Goal: Information Seeking & Learning: Find specific fact

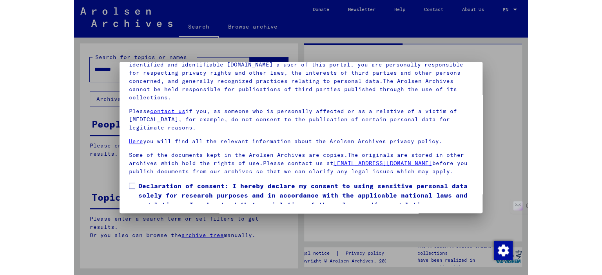
scroll to position [33, 0]
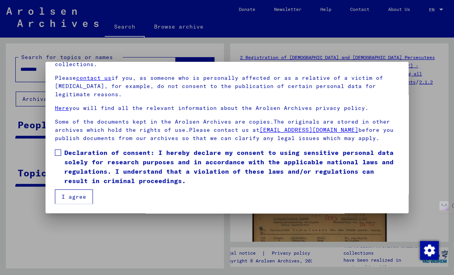
click at [59, 154] on span at bounding box center [58, 153] width 6 height 6
click at [69, 199] on button "I agree" at bounding box center [74, 197] width 38 height 15
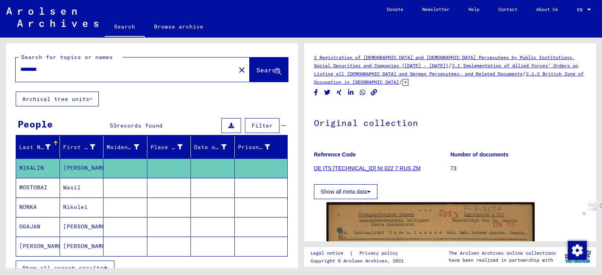
drag, startPoint x: 74, startPoint y: 69, endPoint x: 0, endPoint y: 70, distance: 74.0
click at [0, 70] on div "Search for topics or names ******** close Search Archival tree units People 53 …" at bounding box center [150, 153] width 301 height 231
type input "**********"
click at [256, 67] on span "Search" at bounding box center [268, 70] width 24 height 8
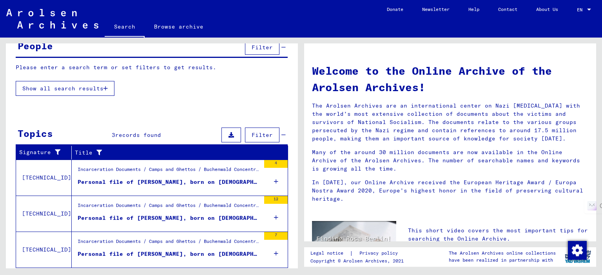
scroll to position [99, 0]
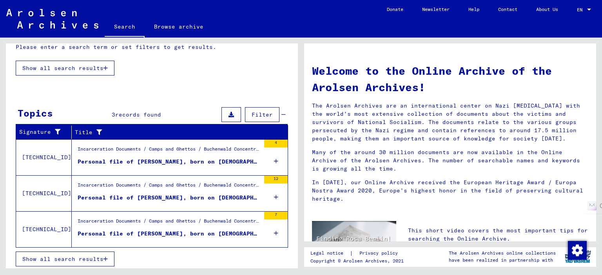
click at [134, 186] on div "Incarceration Documents / Camps and Ghettos / Buchenwald Concentration Camp / I…" at bounding box center [169, 187] width 183 height 11
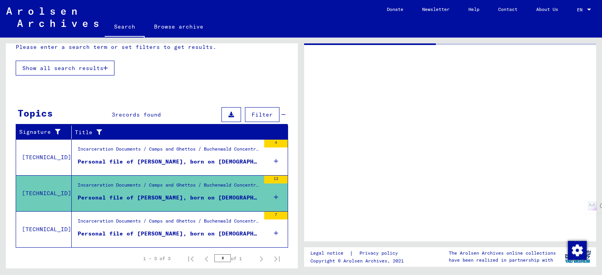
scroll to position [85, 0]
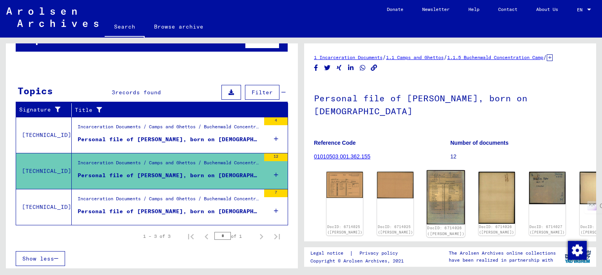
click at [427, 199] on img at bounding box center [446, 197] width 38 height 54
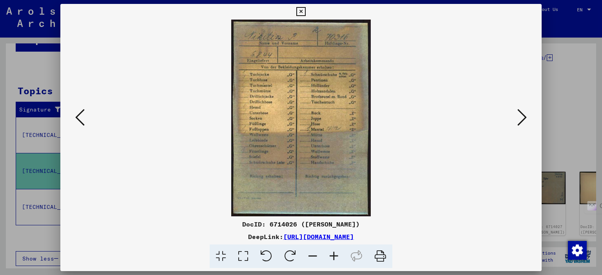
click at [453, 121] on icon at bounding box center [521, 117] width 9 height 19
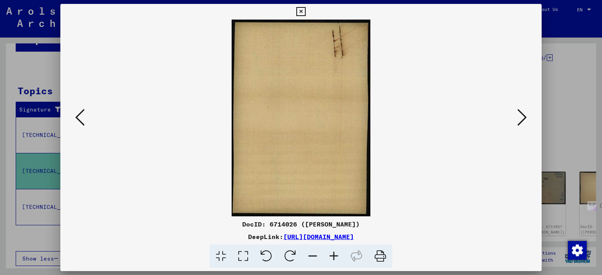
click at [453, 118] on icon at bounding box center [521, 117] width 9 height 19
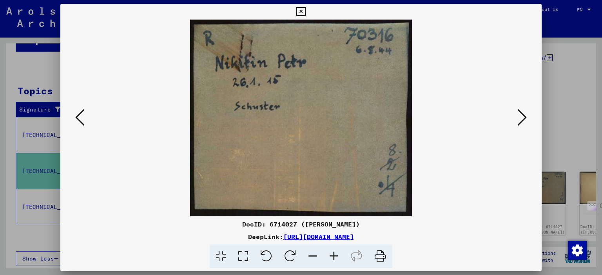
click at [453, 123] on icon at bounding box center [521, 117] width 9 height 19
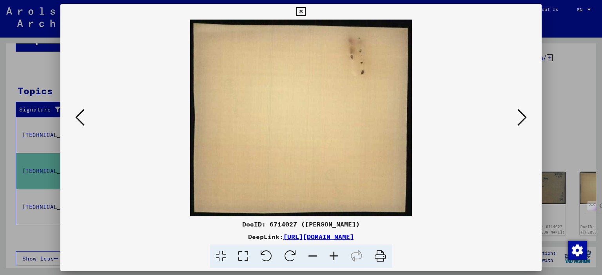
click at [453, 123] on icon at bounding box center [521, 117] width 9 height 19
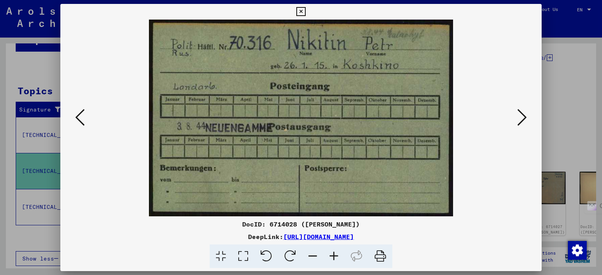
click at [453, 114] on icon at bounding box center [521, 117] width 9 height 19
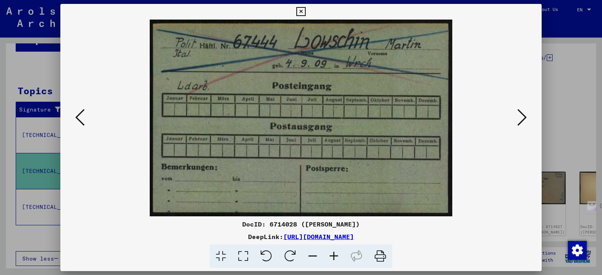
click at [453, 118] on icon at bounding box center [521, 117] width 9 height 19
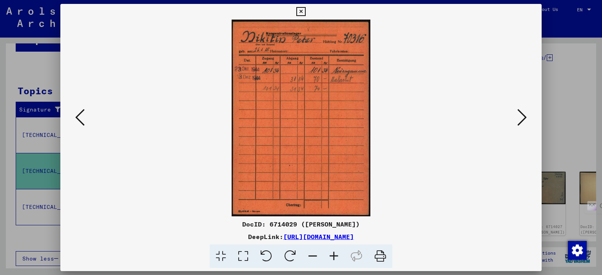
click at [72, 120] on div at bounding box center [300, 118] width 481 height 197
click at [80, 118] on icon at bounding box center [79, 117] width 9 height 19
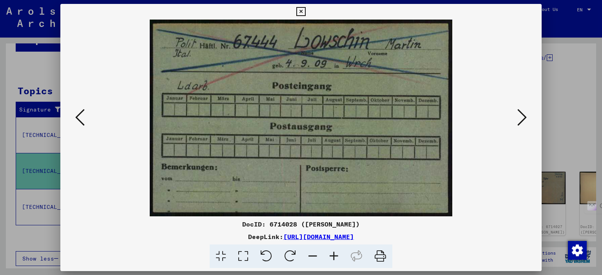
click at [80, 118] on icon at bounding box center [79, 117] width 9 height 19
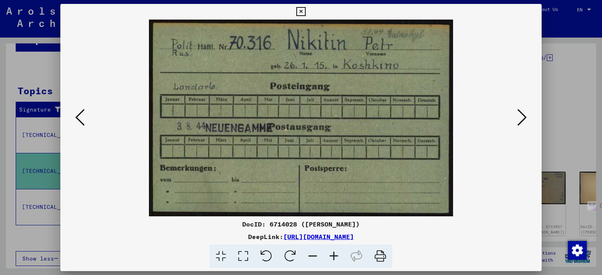
click at [80, 118] on icon at bounding box center [79, 117] width 9 height 19
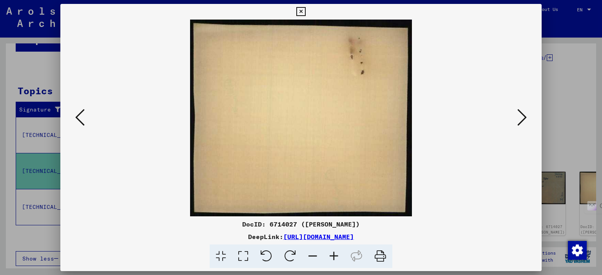
click at [80, 118] on icon at bounding box center [79, 117] width 9 height 19
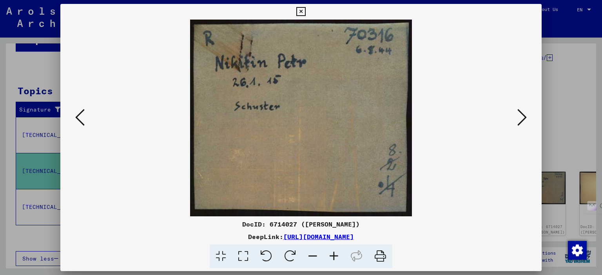
click at [80, 118] on icon at bounding box center [79, 117] width 9 height 19
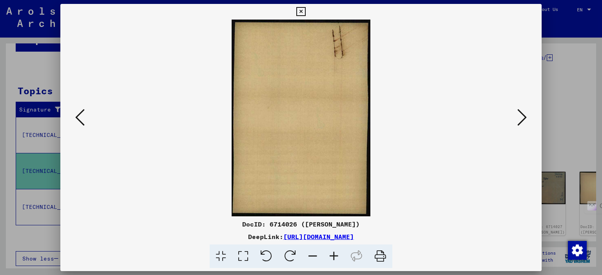
click at [80, 118] on icon at bounding box center [79, 117] width 9 height 19
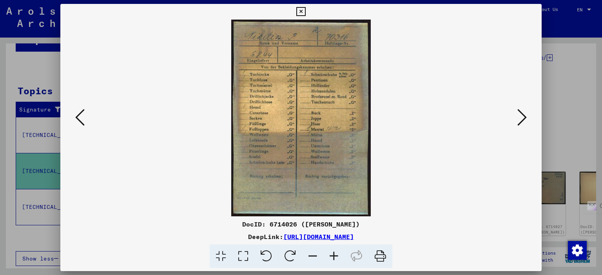
click at [80, 118] on icon at bounding box center [79, 117] width 9 height 19
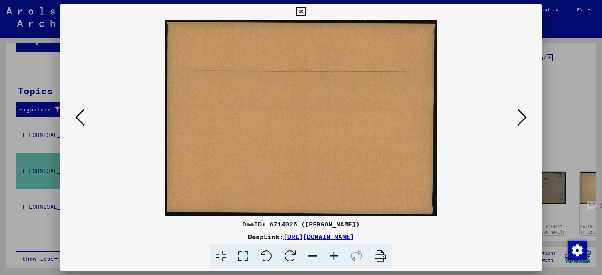
click at [80, 118] on icon at bounding box center [79, 117] width 9 height 19
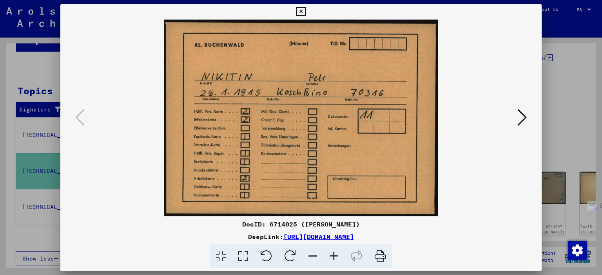
click at [453, 116] on icon at bounding box center [521, 117] width 9 height 19
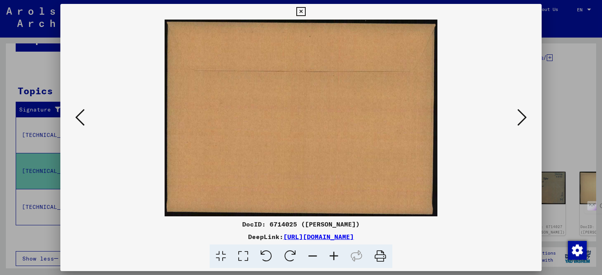
click at [453, 116] on icon at bounding box center [521, 117] width 9 height 19
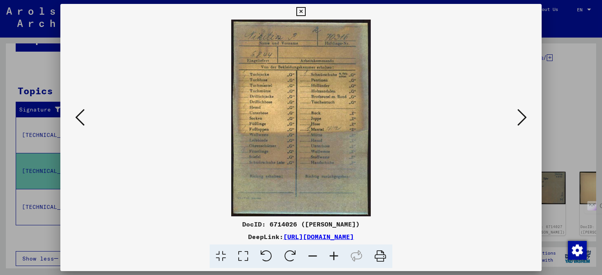
click at [301, 9] on icon at bounding box center [300, 11] width 9 height 9
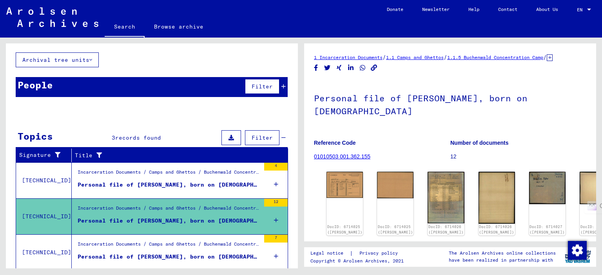
scroll to position [0, 0]
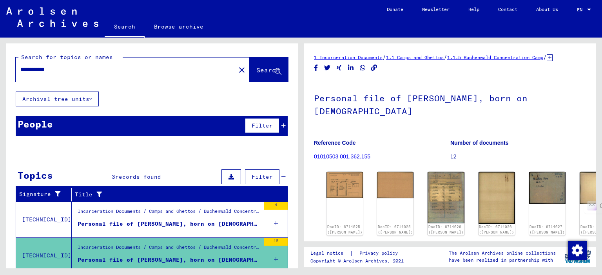
click at [83, 127] on div "People Filter" at bounding box center [152, 126] width 272 height 20
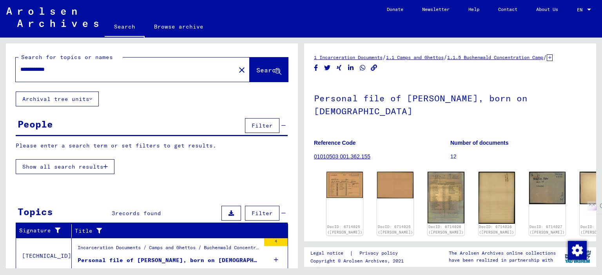
click at [83, 166] on span "Show all search results" at bounding box center [62, 166] width 81 height 7
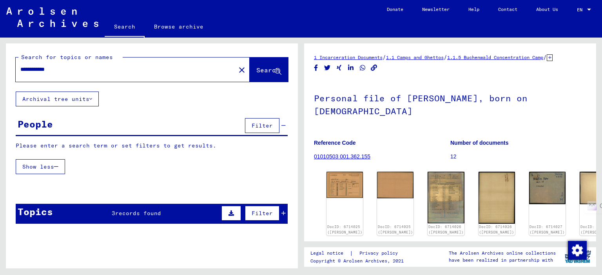
click at [54, 166] on span "Show less" at bounding box center [38, 166] width 32 height 7
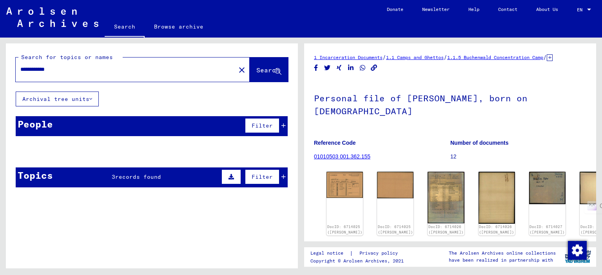
click at [118, 128] on div "People Filter" at bounding box center [152, 126] width 272 height 20
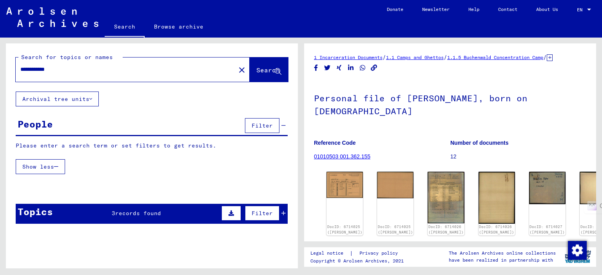
click at [105, 75] on div "**********" at bounding box center [123, 70] width 215 height 18
click at [260, 69] on span "Search" at bounding box center [268, 70] width 24 height 8
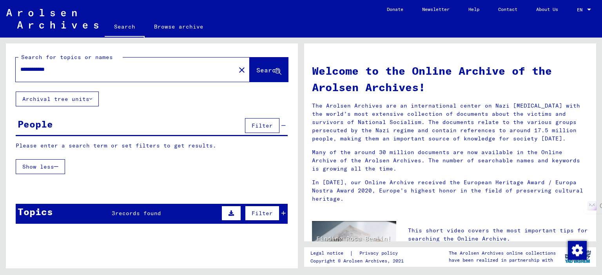
click at [256, 70] on span "Search" at bounding box center [268, 70] width 24 height 8
click at [37, 126] on div "People" at bounding box center [35, 124] width 35 height 14
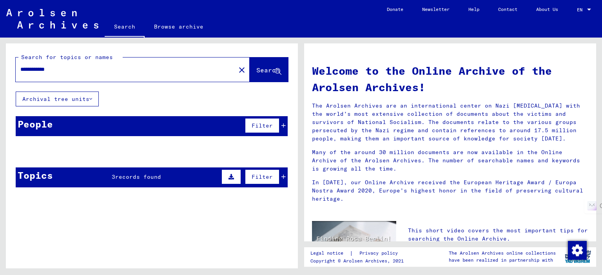
click at [250, 64] on button "Search" at bounding box center [269, 70] width 38 height 24
click at [256, 71] on span "Search" at bounding box center [268, 70] width 24 height 8
click at [129, 73] on input "**********" at bounding box center [123, 69] width 206 height 8
drag, startPoint x: 132, startPoint y: 73, endPoint x: 0, endPoint y: 72, distance: 131.6
click at [0, 72] on div "**********" at bounding box center [150, 153] width 301 height 231
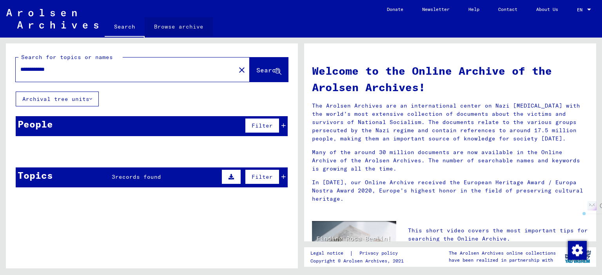
click at [179, 28] on link "Browse archive" at bounding box center [179, 26] width 68 height 19
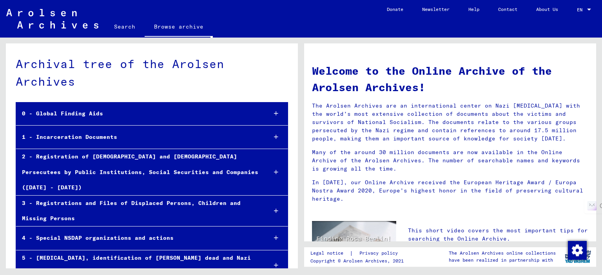
click at [125, 29] on link "Search" at bounding box center [125, 26] width 40 height 19
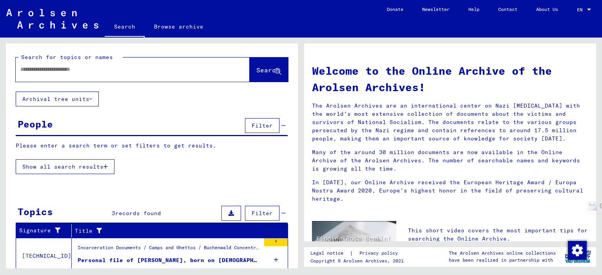
click at [139, 67] on input "text" at bounding box center [123, 69] width 206 height 8
paste input "**********"
click at [256, 71] on span "Search" at bounding box center [268, 70] width 24 height 8
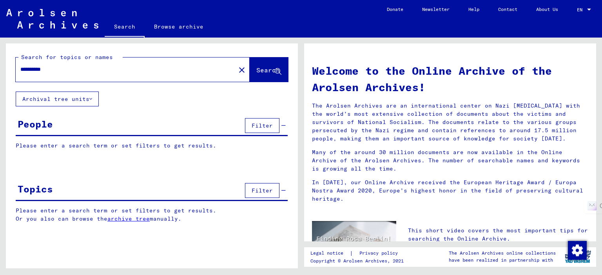
click at [256, 73] on span "Search" at bounding box center [268, 70] width 24 height 8
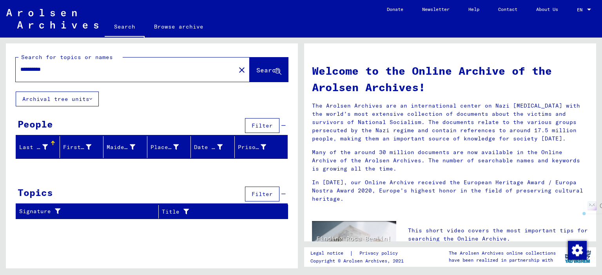
drag, startPoint x: 103, startPoint y: 72, endPoint x: 0, endPoint y: 71, distance: 103.4
click at [0, 71] on div "**********" at bounding box center [150, 153] width 301 height 231
paste input "text"
type input "*********"
click at [256, 69] on span "Search" at bounding box center [268, 70] width 24 height 8
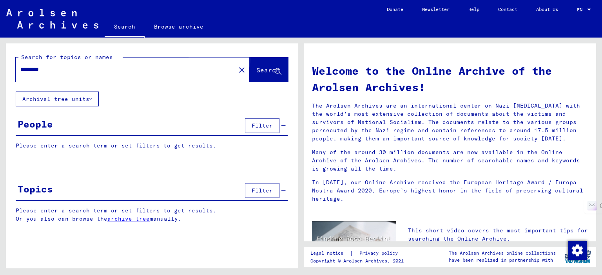
click at [256, 69] on span "Search" at bounding box center [268, 70] width 24 height 8
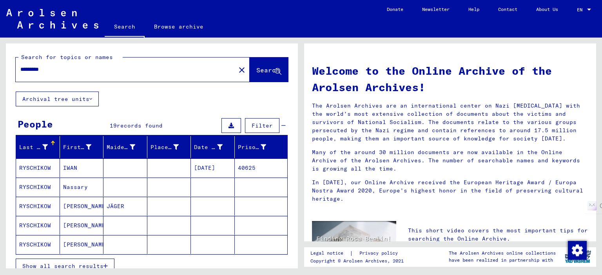
click at [89, 242] on mat-cell "[PERSON_NAME]" at bounding box center [82, 244] width 44 height 19
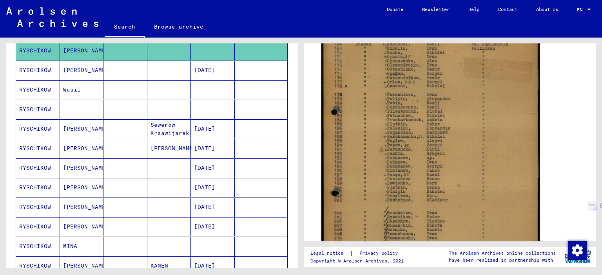
scroll to position [118, 0]
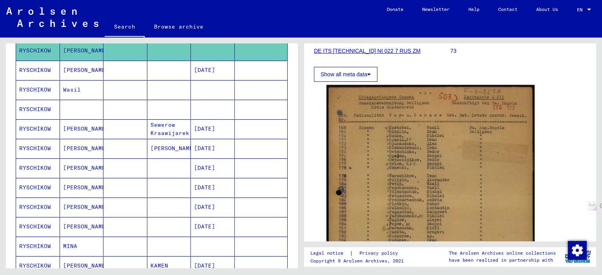
click at [223, 68] on mat-cell "[DATE]" at bounding box center [213, 70] width 44 height 19
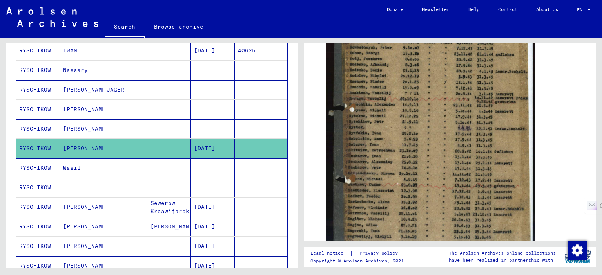
scroll to position [157, 0]
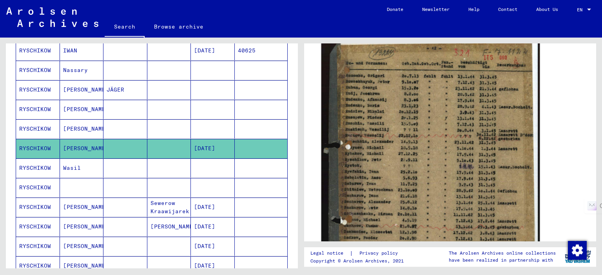
click at [363, 147] on img at bounding box center [430, 181] width 219 height 284
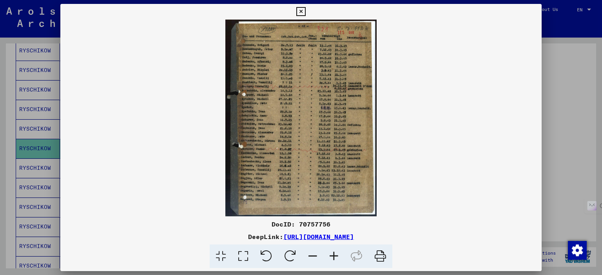
click at [331, 256] on icon at bounding box center [333, 257] width 21 height 24
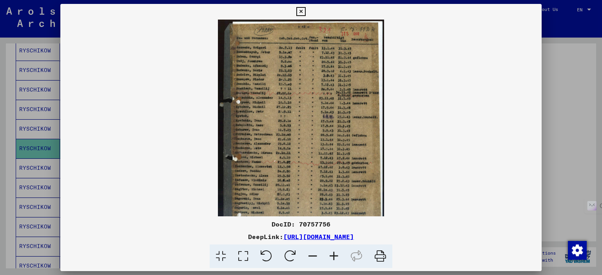
click at [331, 256] on icon at bounding box center [333, 257] width 21 height 24
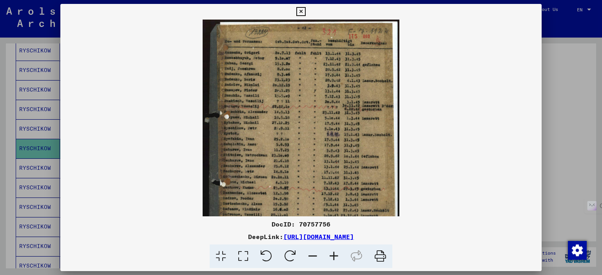
click at [331, 256] on icon at bounding box center [333, 257] width 21 height 24
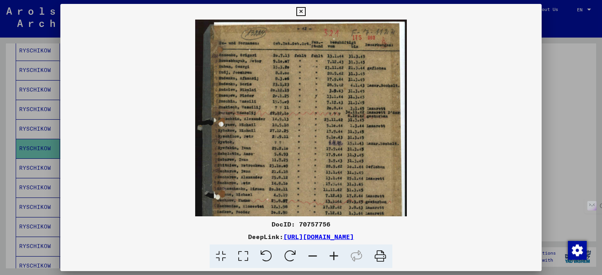
click at [331, 256] on icon at bounding box center [333, 257] width 21 height 24
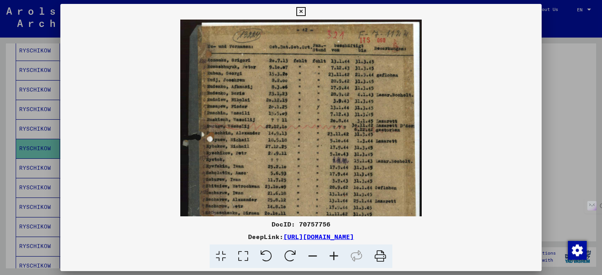
click at [331, 256] on icon at bounding box center [333, 257] width 21 height 24
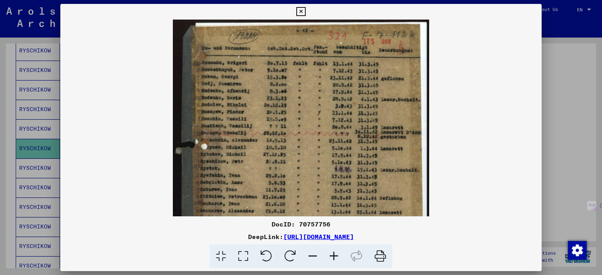
click at [331, 256] on icon at bounding box center [333, 257] width 21 height 24
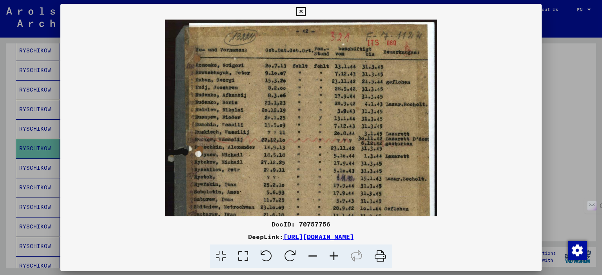
click at [331, 256] on icon at bounding box center [333, 257] width 21 height 24
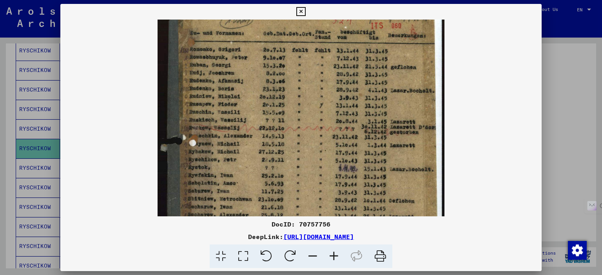
scroll to position [20, 0]
drag, startPoint x: 250, startPoint y: 167, endPoint x: 247, endPoint y: 148, distance: 19.0
click at [247, 148] on img at bounding box center [300, 186] width 287 height 373
click at [299, 11] on icon at bounding box center [300, 11] width 9 height 9
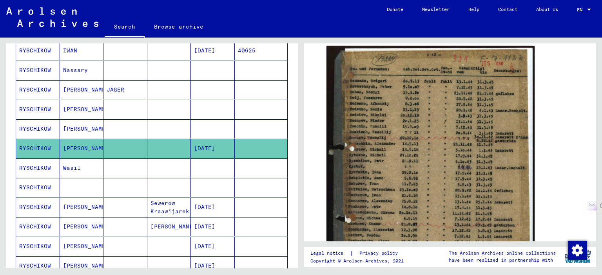
click at [152, 169] on mat-cell at bounding box center [169, 168] width 44 height 19
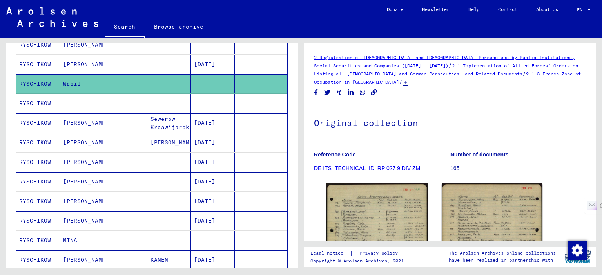
scroll to position [196, 0]
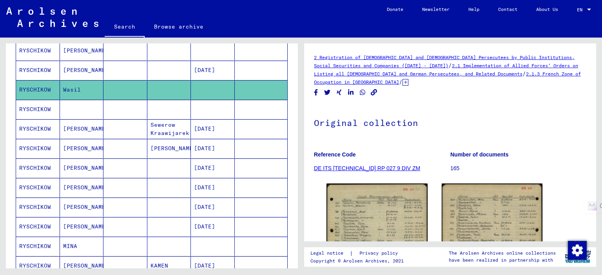
click at [80, 105] on mat-cell at bounding box center [82, 109] width 44 height 19
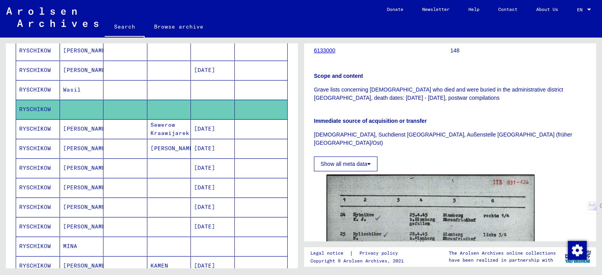
scroll to position [274, 0]
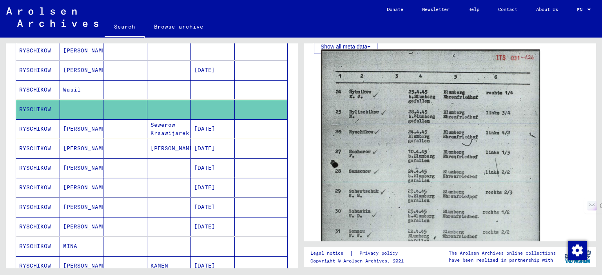
click at [360, 138] on img at bounding box center [430, 207] width 219 height 315
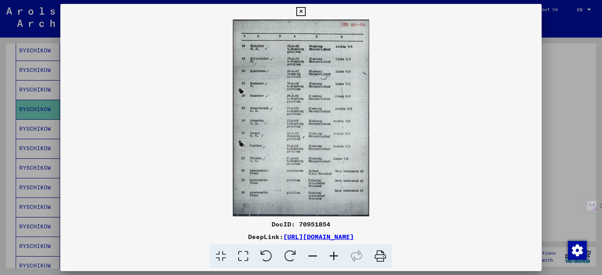
click at [334, 257] on icon at bounding box center [333, 257] width 21 height 24
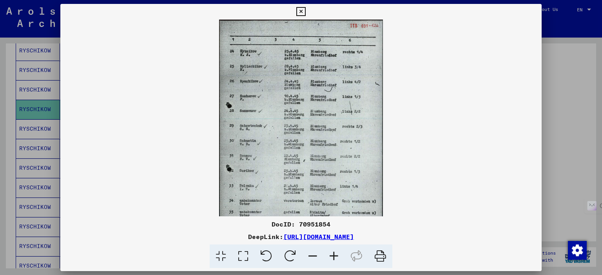
click at [334, 257] on icon at bounding box center [333, 257] width 21 height 24
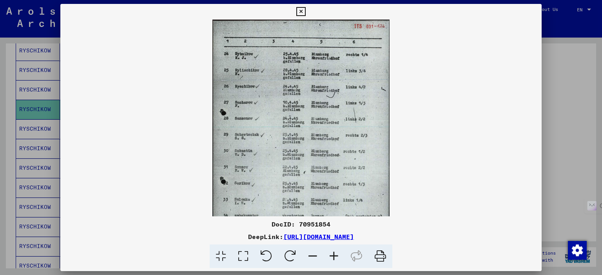
click at [334, 257] on icon at bounding box center [333, 257] width 21 height 24
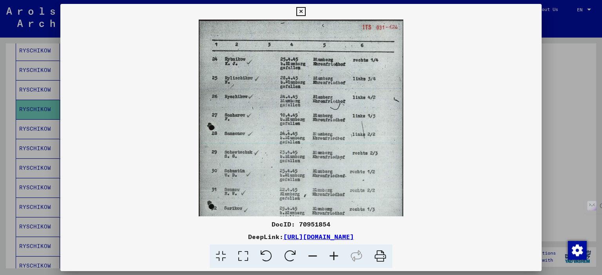
click at [334, 257] on icon at bounding box center [333, 257] width 21 height 24
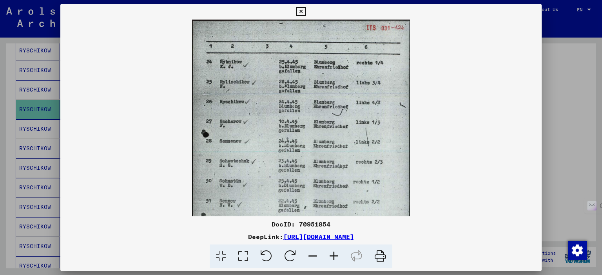
click at [334, 257] on icon at bounding box center [333, 257] width 21 height 24
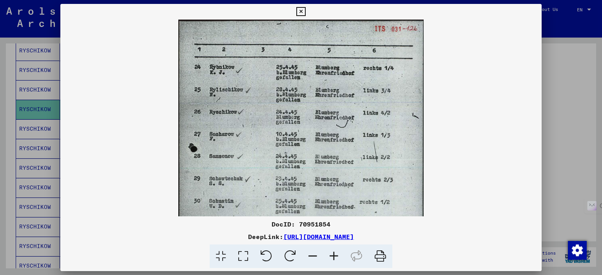
click at [453, 64] on div at bounding box center [301, 137] width 602 height 275
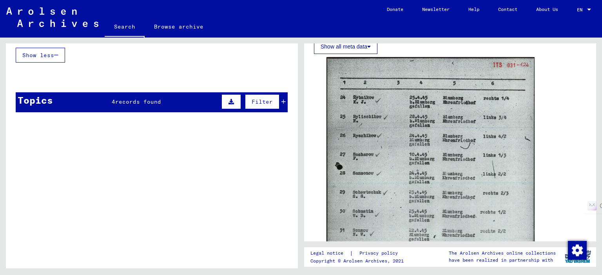
scroll to position [392, 0]
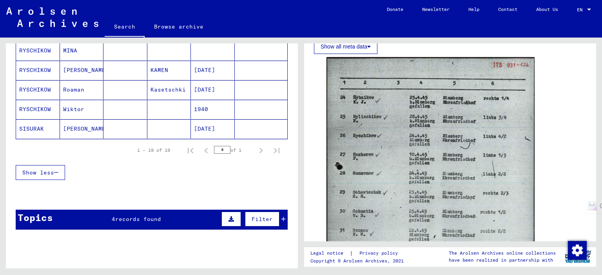
click at [180, 127] on mat-cell at bounding box center [169, 128] width 44 height 19
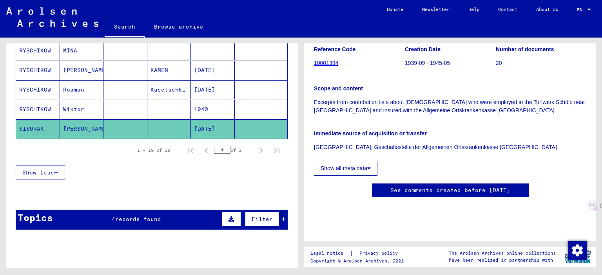
scroll to position [130, 0]
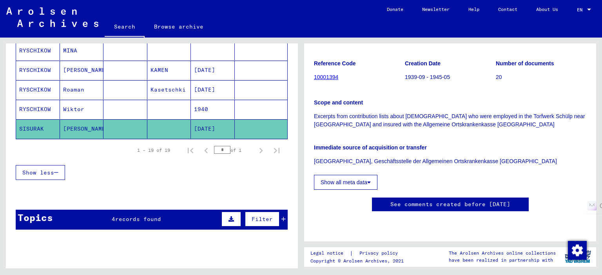
click at [191, 212] on div "Topics 4 records found Filter" at bounding box center [152, 220] width 272 height 20
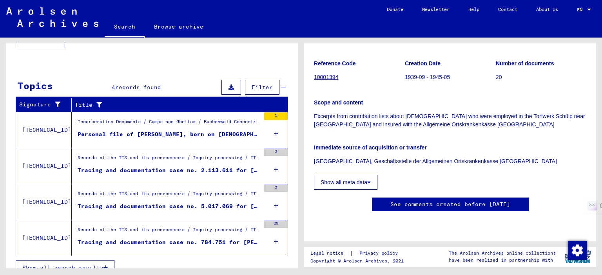
scroll to position [529, 0]
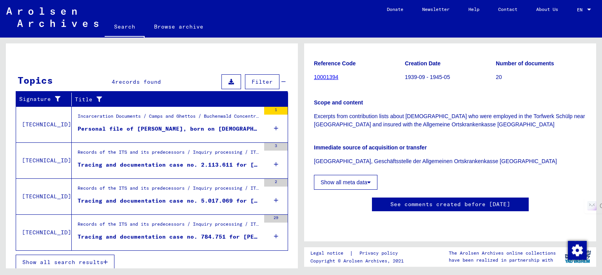
click at [190, 161] on div "Tracing and documentation case no. 2.113.611 for [PERSON_NAME] born [DEMOGRAPHI…" at bounding box center [169, 165] width 183 height 8
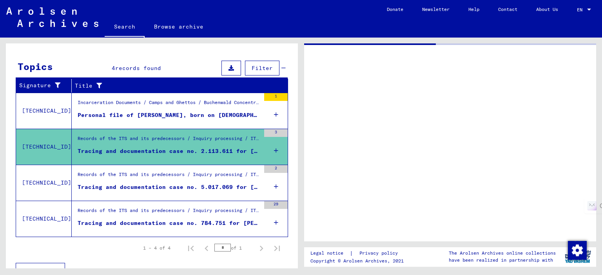
scroll to position [101, 0]
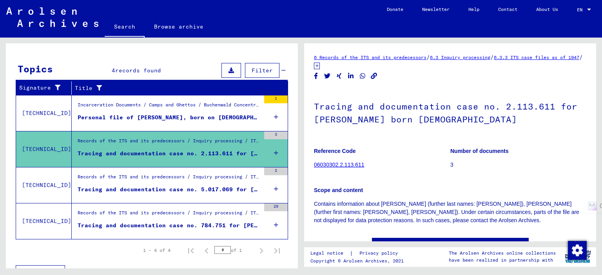
click at [200, 183] on figure "Records of the ITS and its predecessors / Inquiry processing / ITS case files a…" at bounding box center [169, 180] width 183 height 12
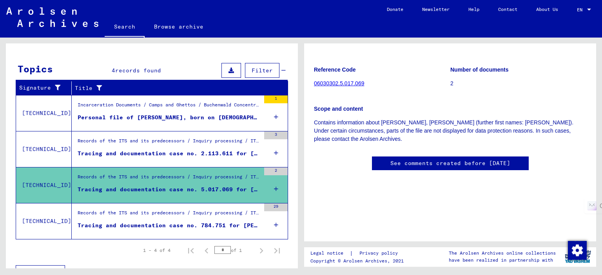
scroll to position [93, 0]
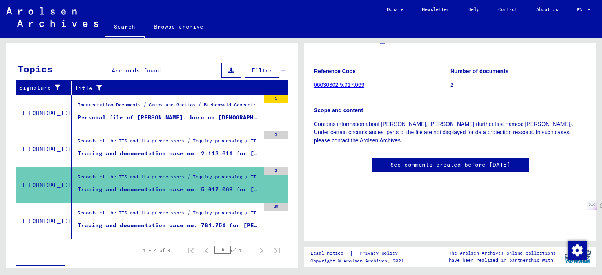
click at [240, 192] on div "Tracing and documentation case no. 5.017.069 for [GEOGRAPHIC_DATA][PERSON_NAME]…" at bounding box center [169, 190] width 183 height 8
click at [269, 186] on mat-cell at bounding box center [261, 184] width 53 height 19
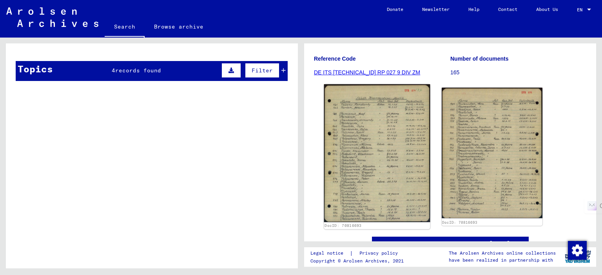
scroll to position [78, 0]
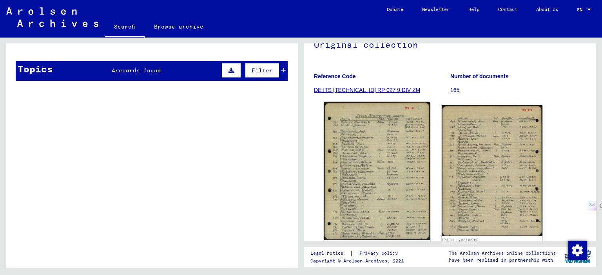
click at [355, 174] on img at bounding box center [377, 171] width 106 height 138
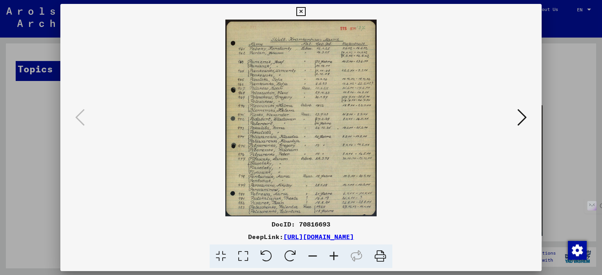
click at [335, 257] on icon at bounding box center [333, 257] width 21 height 24
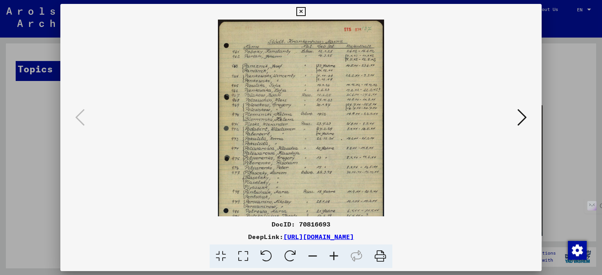
click at [335, 257] on icon at bounding box center [333, 257] width 21 height 24
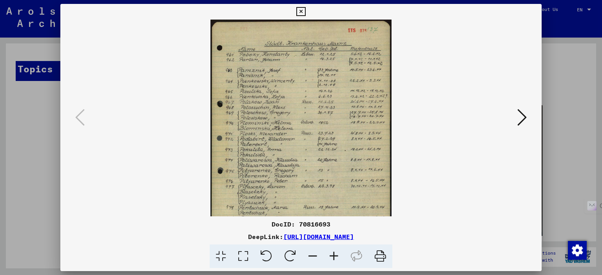
click at [335, 257] on icon at bounding box center [333, 257] width 21 height 24
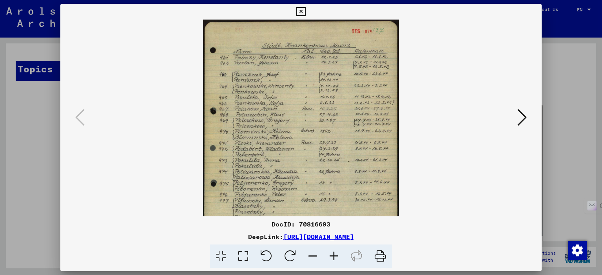
click at [335, 257] on icon at bounding box center [333, 257] width 21 height 24
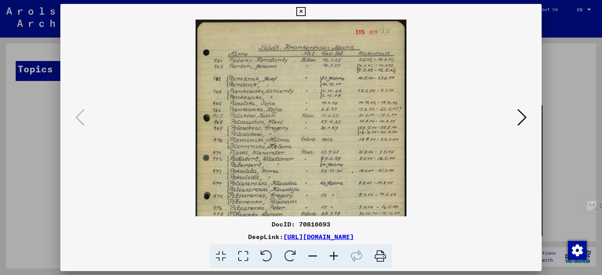
click at [335, 257] on icon at bounding box center [333, 257] width 21 height 24
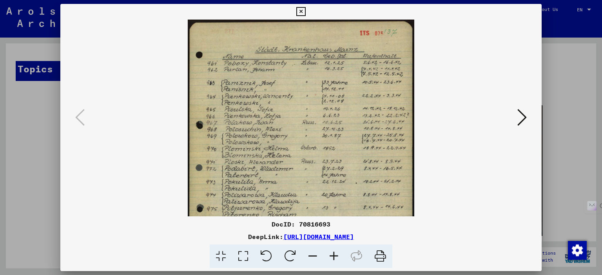
click at [335, 257] on icon at bounding box center [333, 257] width 21 height 24
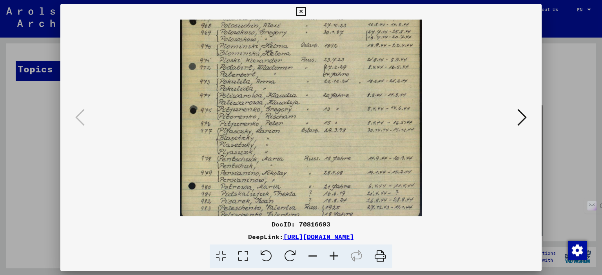
scroll to position [117, 0]
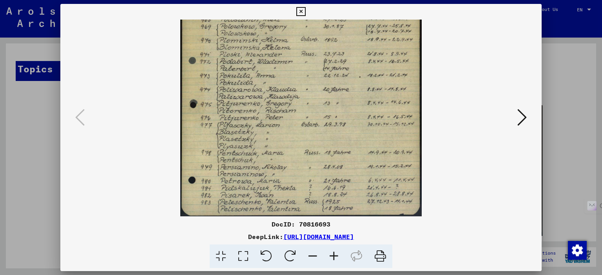
drag, startPoint x: 334, startPoint y: 167, endPoint x: 329, endPoint y: 55, distance: 112.1
click at [329, 55] on img at bounding box center [300, 59] width 241 height 315
click at [453, 117] on button at bounding box center [522, 118] width 14 height 22
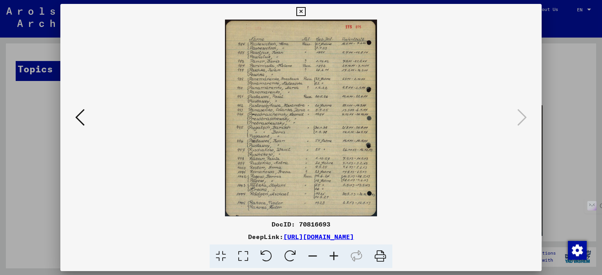
click at [333, 253] on icon at bounding box center [333, 257] width 21 height 24
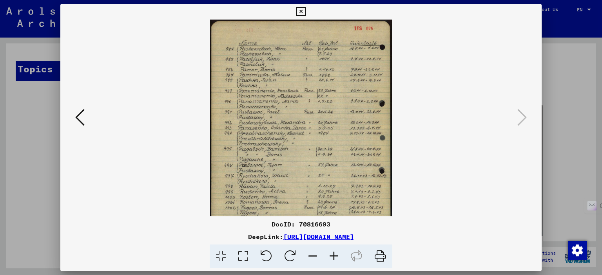
click at [333, 253] on icon at bounding box center [333, 257] width 21 height 24
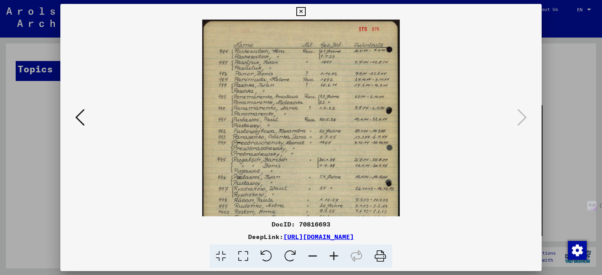
click at [333, 253] on icon at bounding box center [333, 257] width 21 height 24
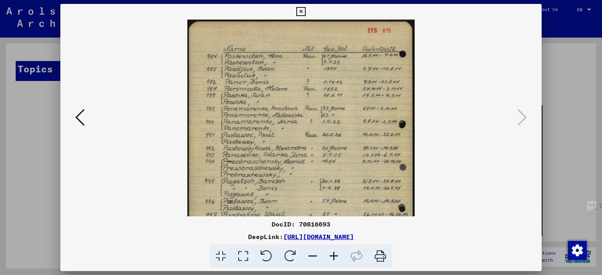
click at [333, 253] on icon at bounding box center [333, 257] width 21 height 24
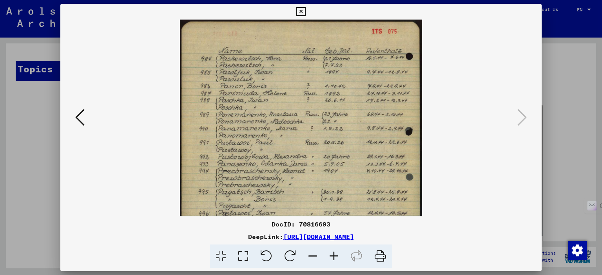
click at [333, 253] on icon at bounding box center [333, 257] width 21 height 24
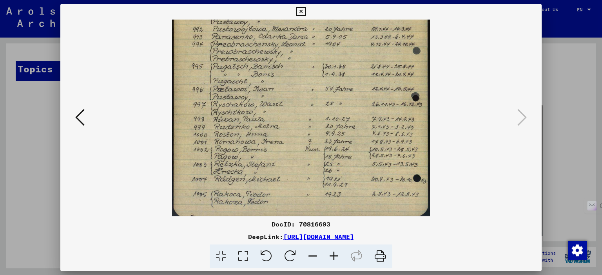
scroll to position [137, 0]
drag, startPoint x: 312, startPoint y: 170, endPoint x: 318, endPoint y: 49, distance: 121.2
click at [318, 49] on img at bounding box center [300, 50] width 257 height 334
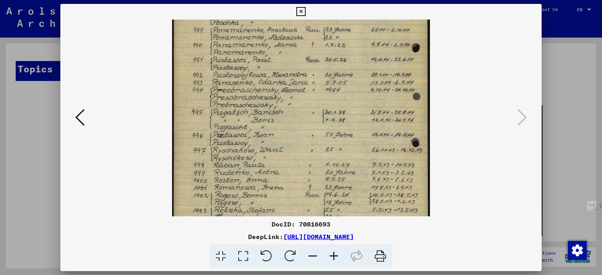
scroll to position [77, 0]
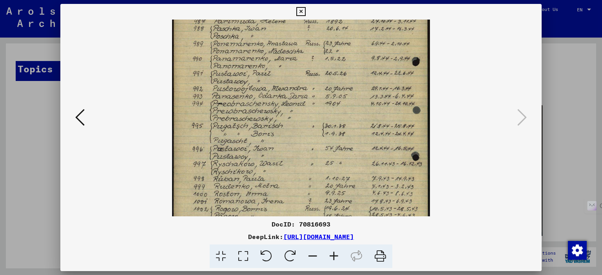
drag, startPoint x: 319, startPoint y: 108, endPoint x: 320, endPoint y: 169, distance: 61.1
click at [320, 169] on img at bounding box center [300, 110] width 257 height 334
click at [453, 104] on div at bounding box center [301, 137] width 602 height 275
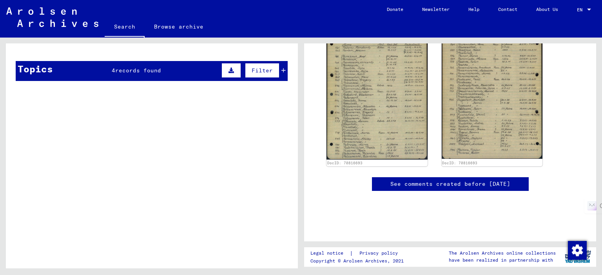
scroll to position [157, 0]
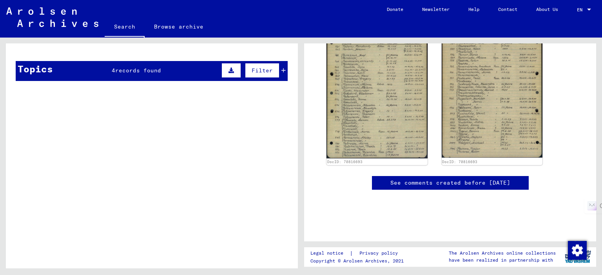
click at [191, 75] on mat-cell "[DATE]" at bounding box center [213, 67] width 44 height 19
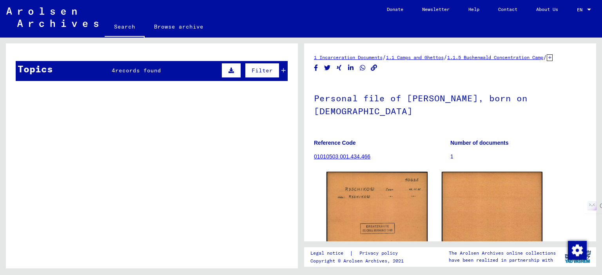
scroll to position [23, 0]
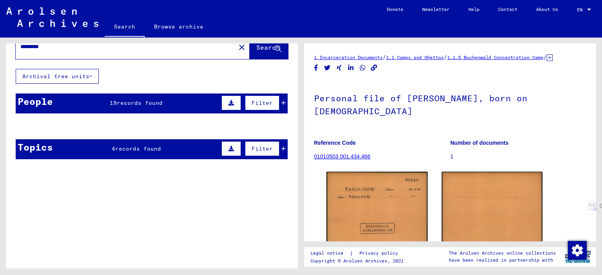
click at [125, 141] on mat-cell at bounding box center [125, 145] width 44 height 19
click at [126, 146] on mat-cell at bounding box center [125, 145] width 44 height 19
click at [278, 147] on mat-cell "40625" at bounding box center [261, 145] width 53 height 19
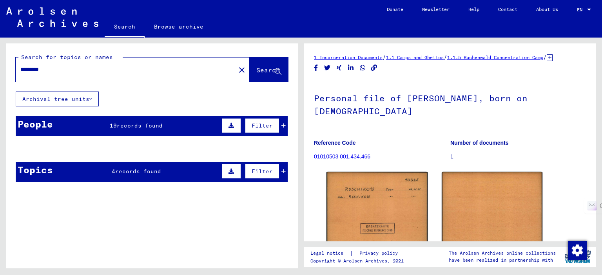
scroll to position [39, 0]
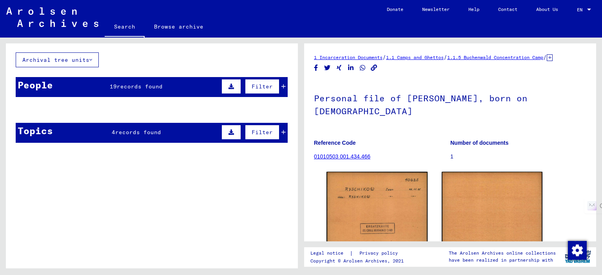
click at [131, 131] on mat-cell at bounding box center [125, 128] width 44 height 19
click at [276, 130] on mat-cell "40625" at bounding box center [261, 128] width 53 height 19
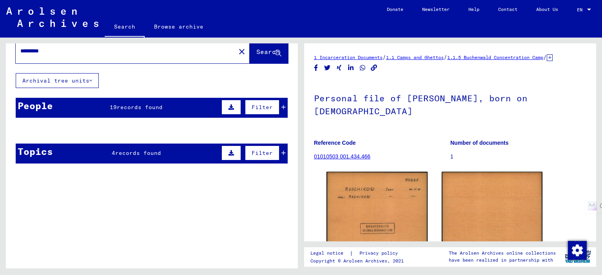
scroll to position [0, 0]
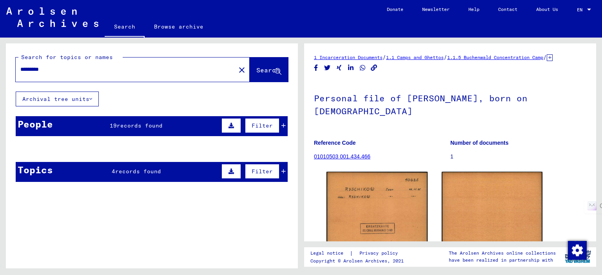
click at [169, 65] on div "*********" at bounding box center [123, 70] width 215 height 18
click at [175, 68] on input "*********" at bounding box center [125, 69] width 210 height 8
click at [256, 68] on span "Search" at bounding box center [268, 70] width 24 height 8
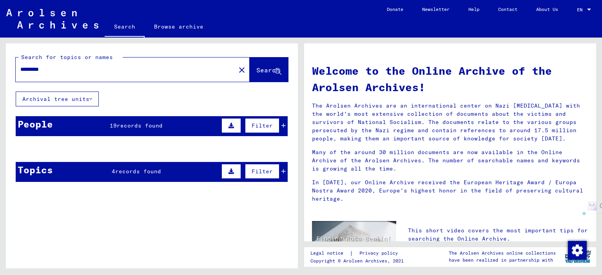
drag, startPoint x: 67, startPoint y: 73, endPoint x: 0, endPoint y: 72, distance: 66.6
click at [0, 72] on div "Search for topics or names ********* close Search Archival tree units People 19…" at bounding box center [150, 153] width 301 height 231
drag, startPoint x: 34, startPoint y: 65, endPoint x: 23, endPoint y: 70, distance: 12.8
click at [23, 70] on input "*********" at bounding box center [123, 69] width 206 height 8
drag, startPoint x: 60, startPoint y: 69, endPoint x: 26, endPoint y: 69, distance: 33.7
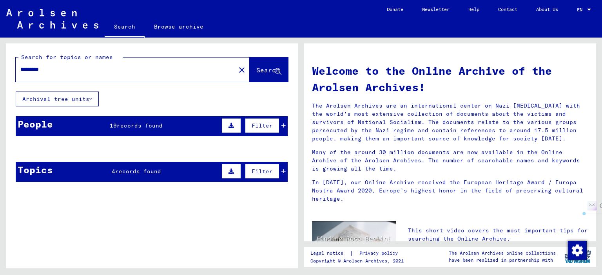
click at [14, 69] on div "Search for topics or names ********* close Search" at bounding box center [152, 67] width 292 height 48
click at [276, 169] on mat-cell "40625" at bounding box center [261, 168] width 53 height 19
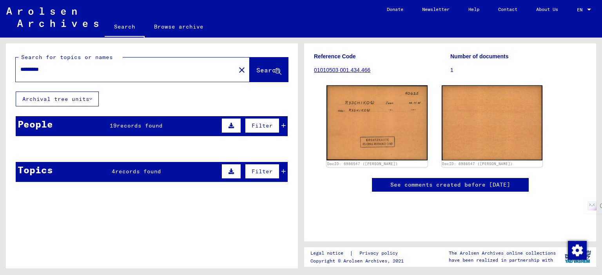
scroll to position [86, 0]
click at [51, 168] on mat-cell "RYSCHIKOW" at bounding box center [38, 168] width 44 height 19
click at [256, 67] on span "Search" at bounding box center [268, 70] width 24 height 8
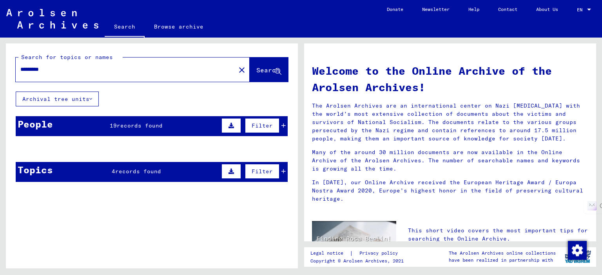
click at [256, 67] on span "Search" at bounding box center [268, 70] width 24 height 8
